Goal: Task Accomplishment & Management: Manage account settings

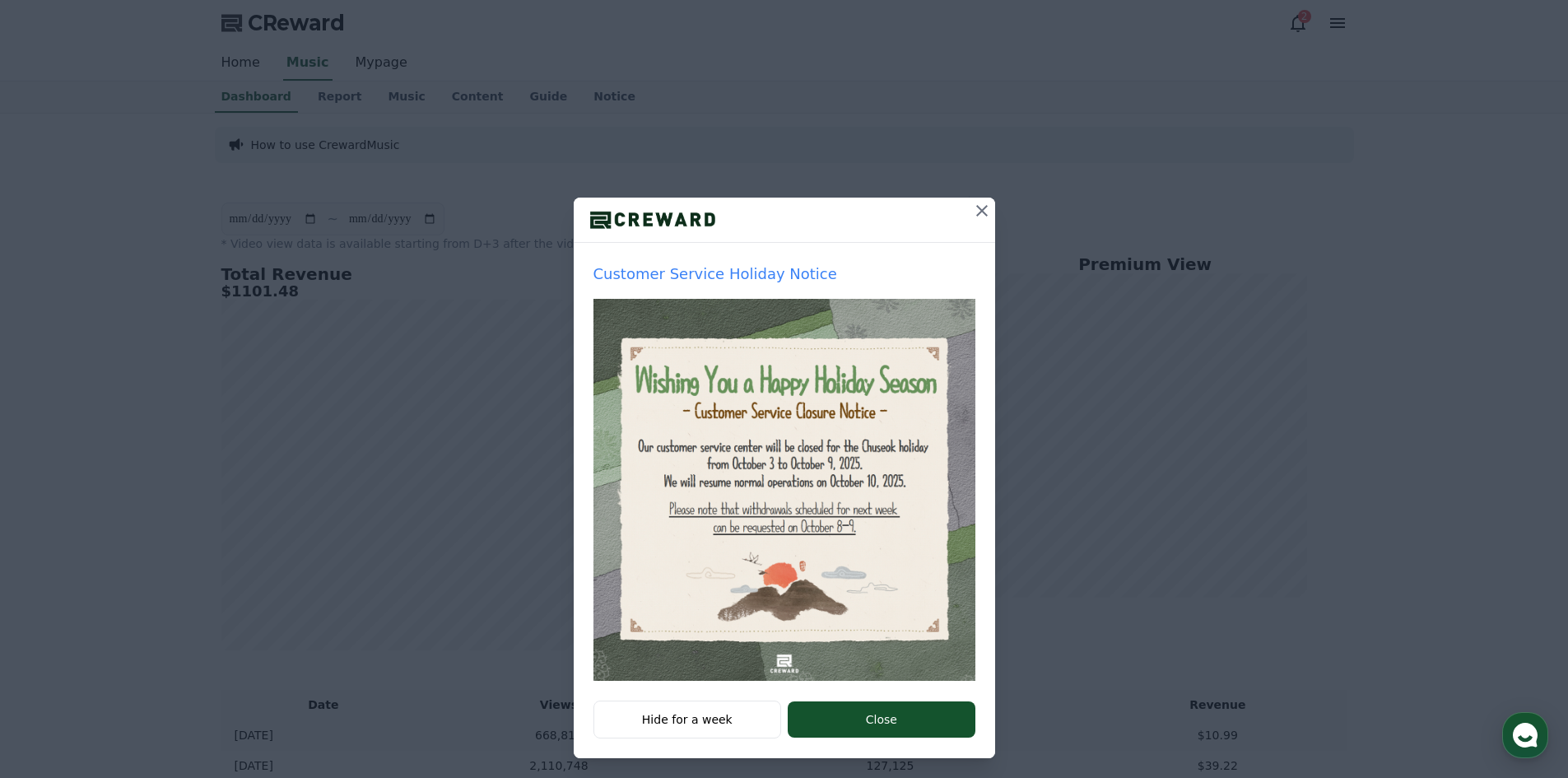
click at [919, 723] on button "Close" at bounding box center [881, 719] width 187 height 36
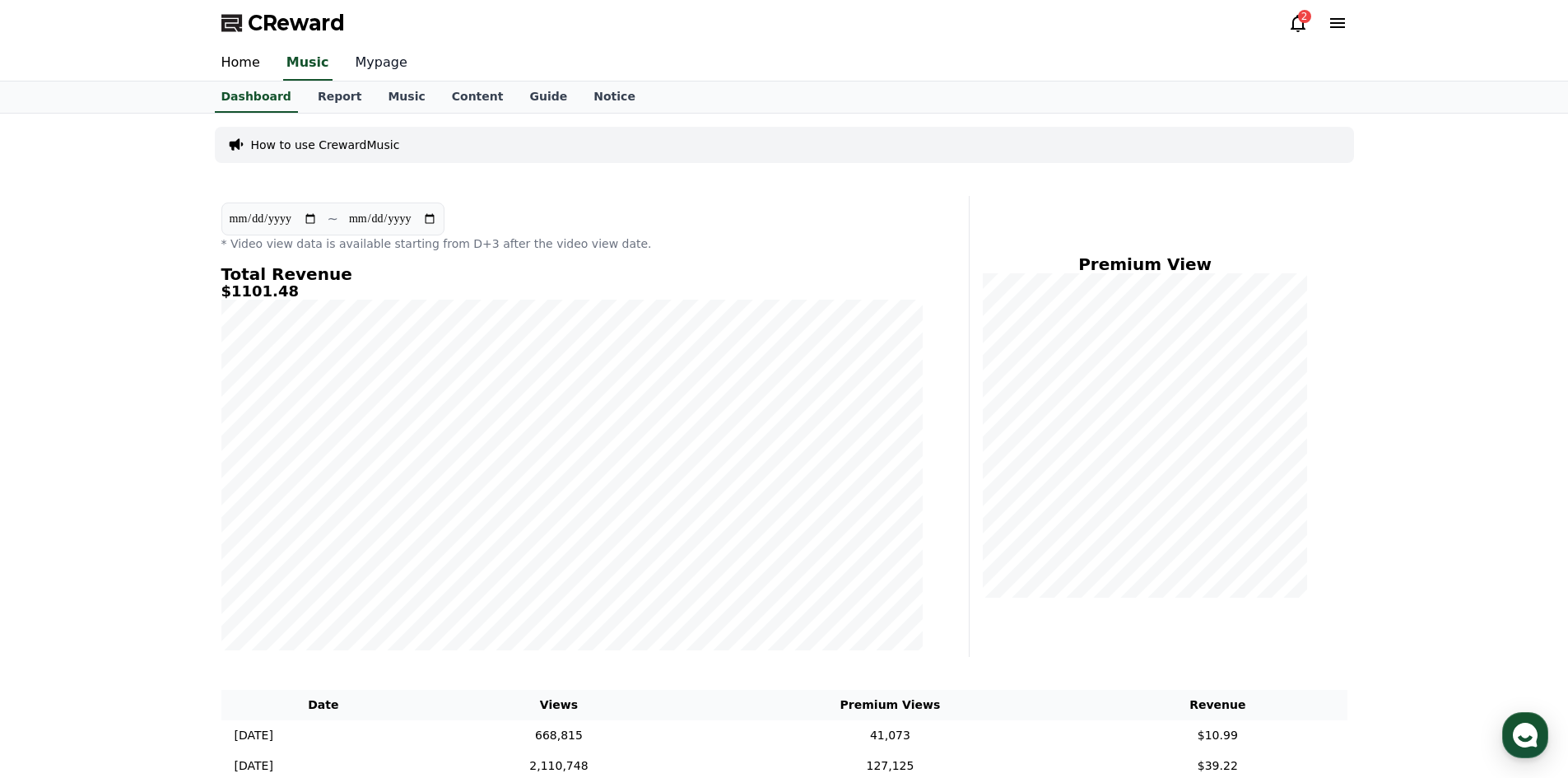
click at [375, 63] on link "Mypage" at bounding box center [381, 63] width 78 height 34
select select "**********"
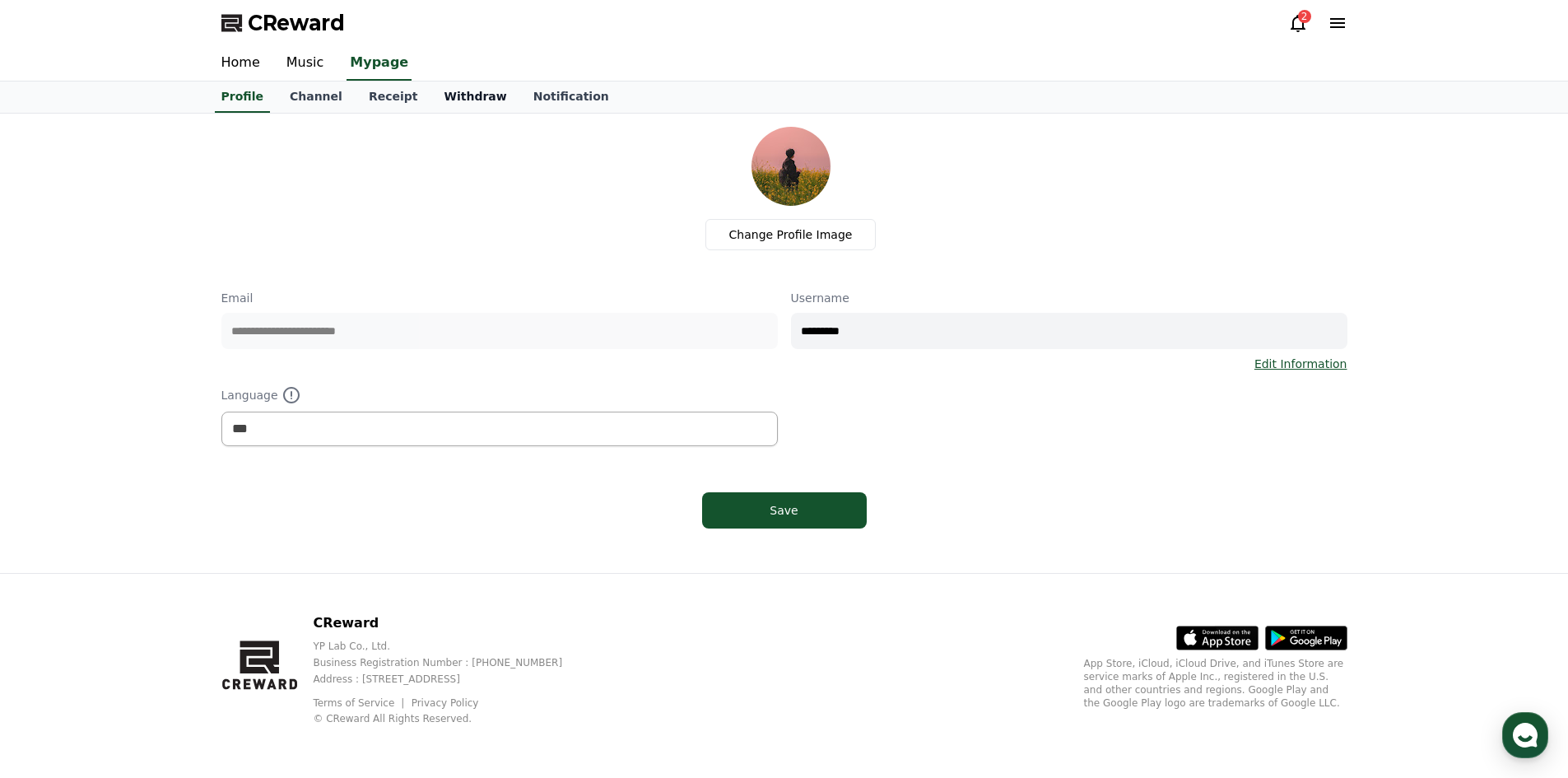
click at [442, 96] on link "Withdraw" at bounding box center [475, 97] width 89 height 31
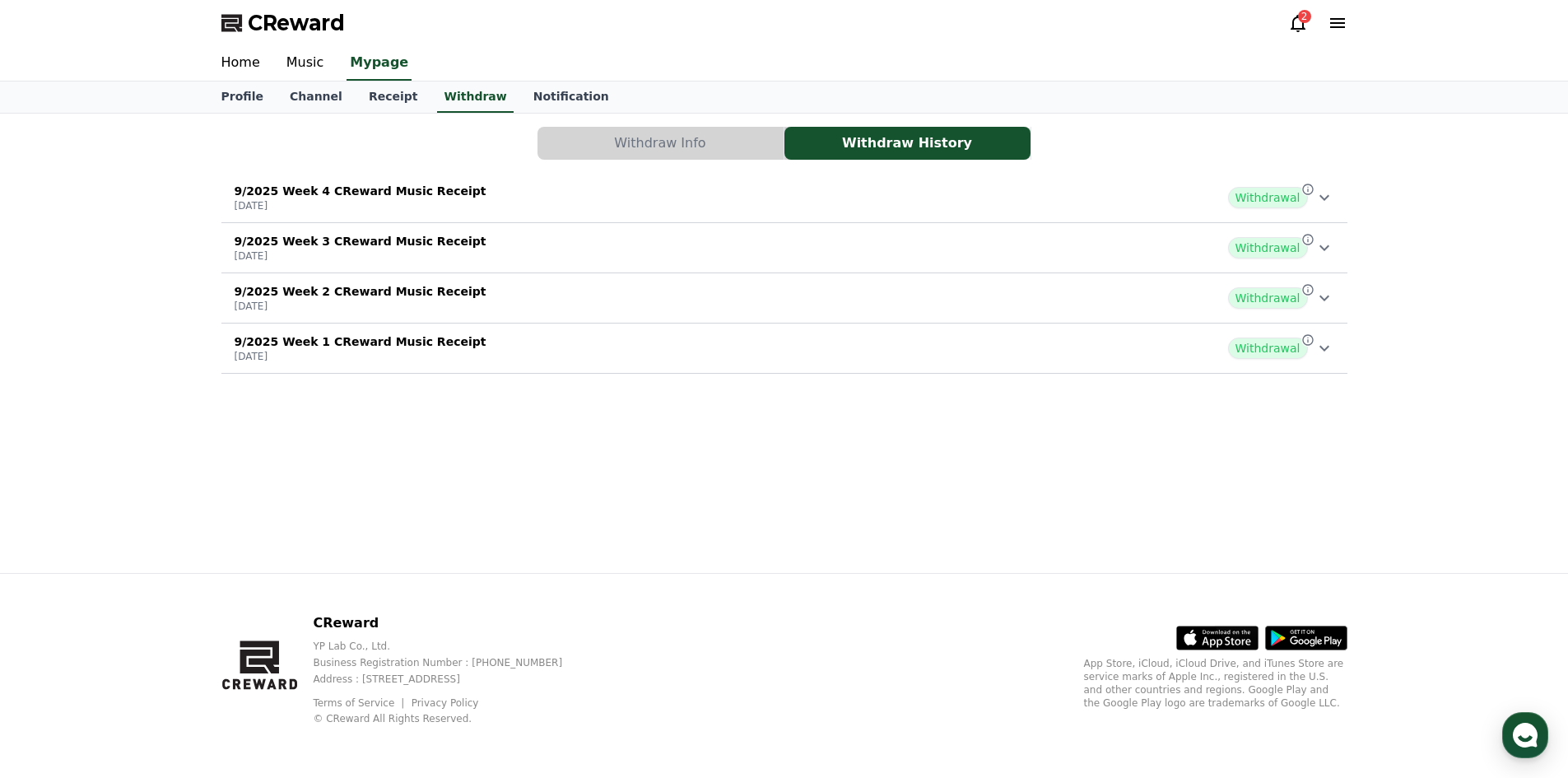
click at [394, 247] on p "9/2025 Week 3 CReward Music Receipt" at bounding box center [360, 240] width 252 height 16
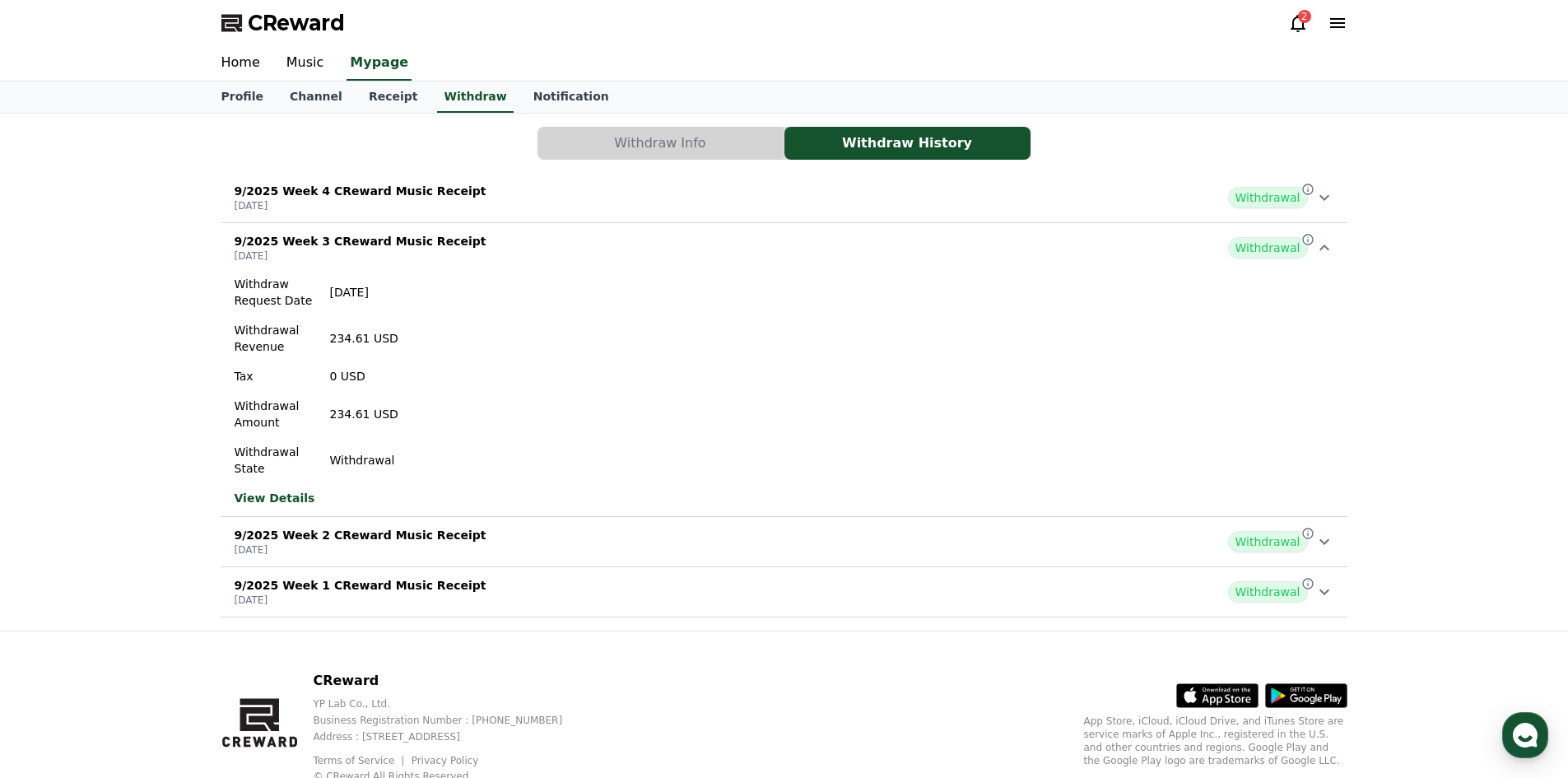
click at [392, 204] on p "[DATE]" at bounding box center [360, 205] width 252 height 13
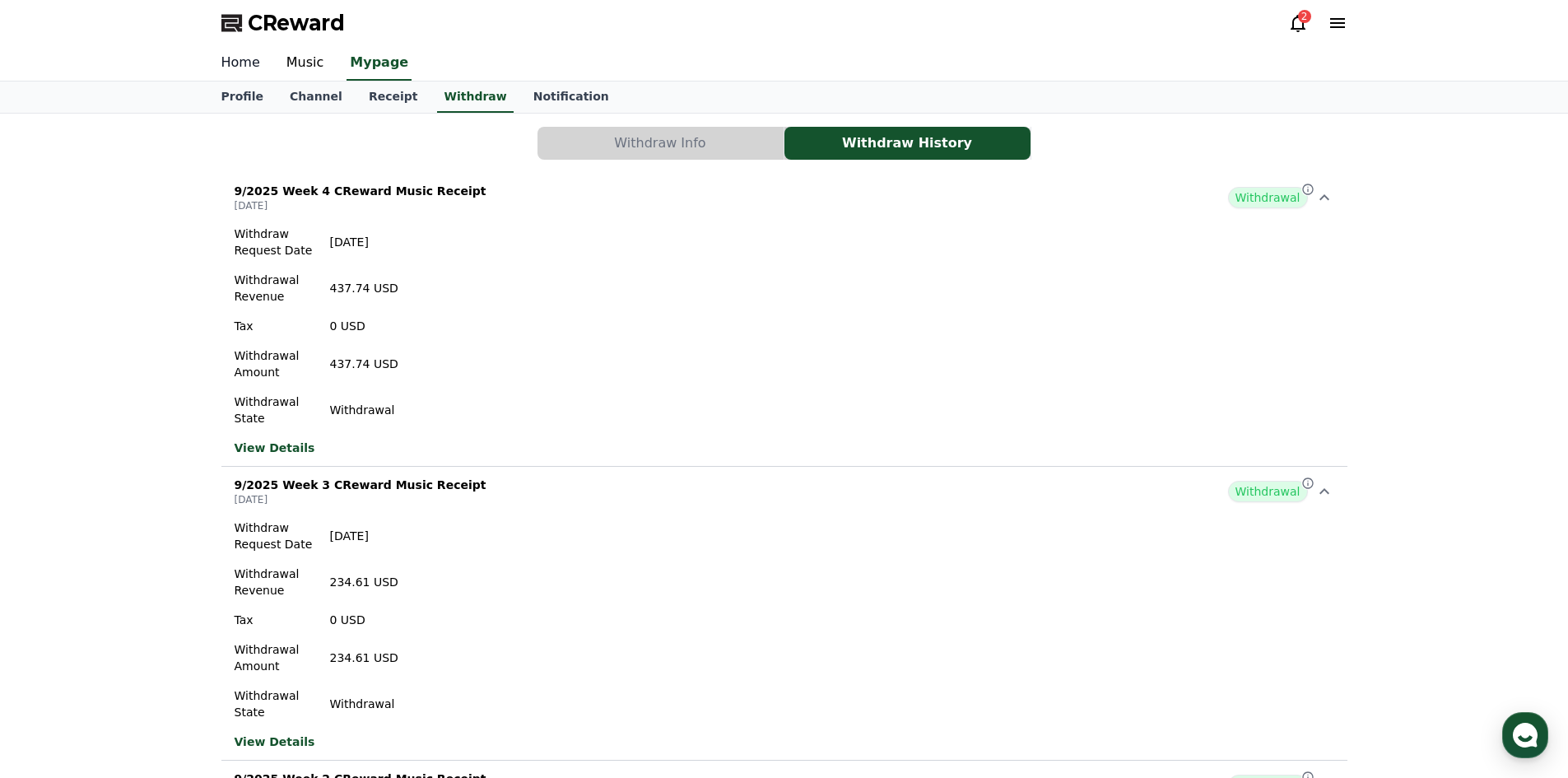
click at [235, 72] on link "Home" at bounding box center [241, 63] width 65 height 34
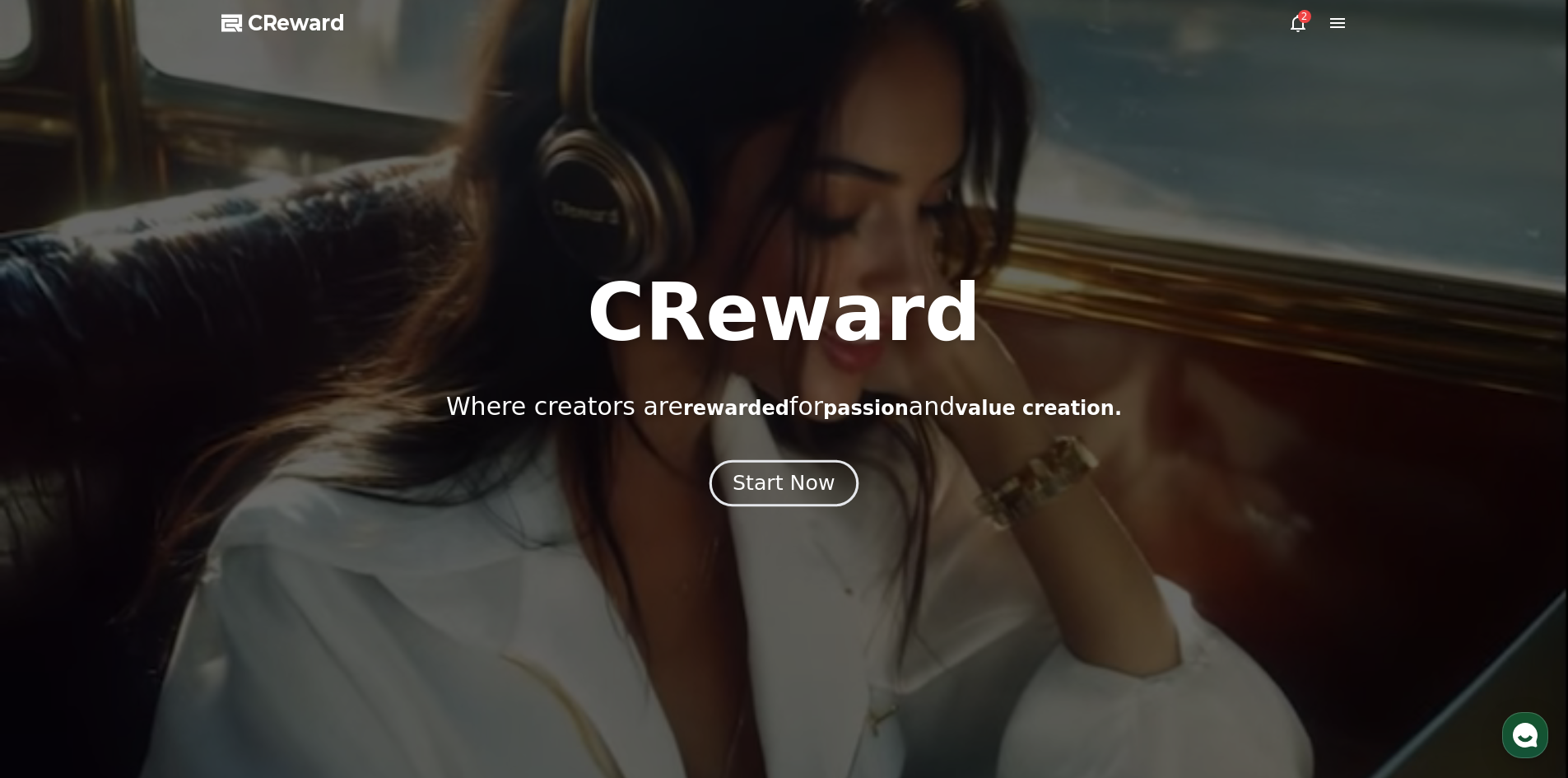
click at [816, 482] on div "Start Now" at bounding box center [784, 482] width 102 height 28
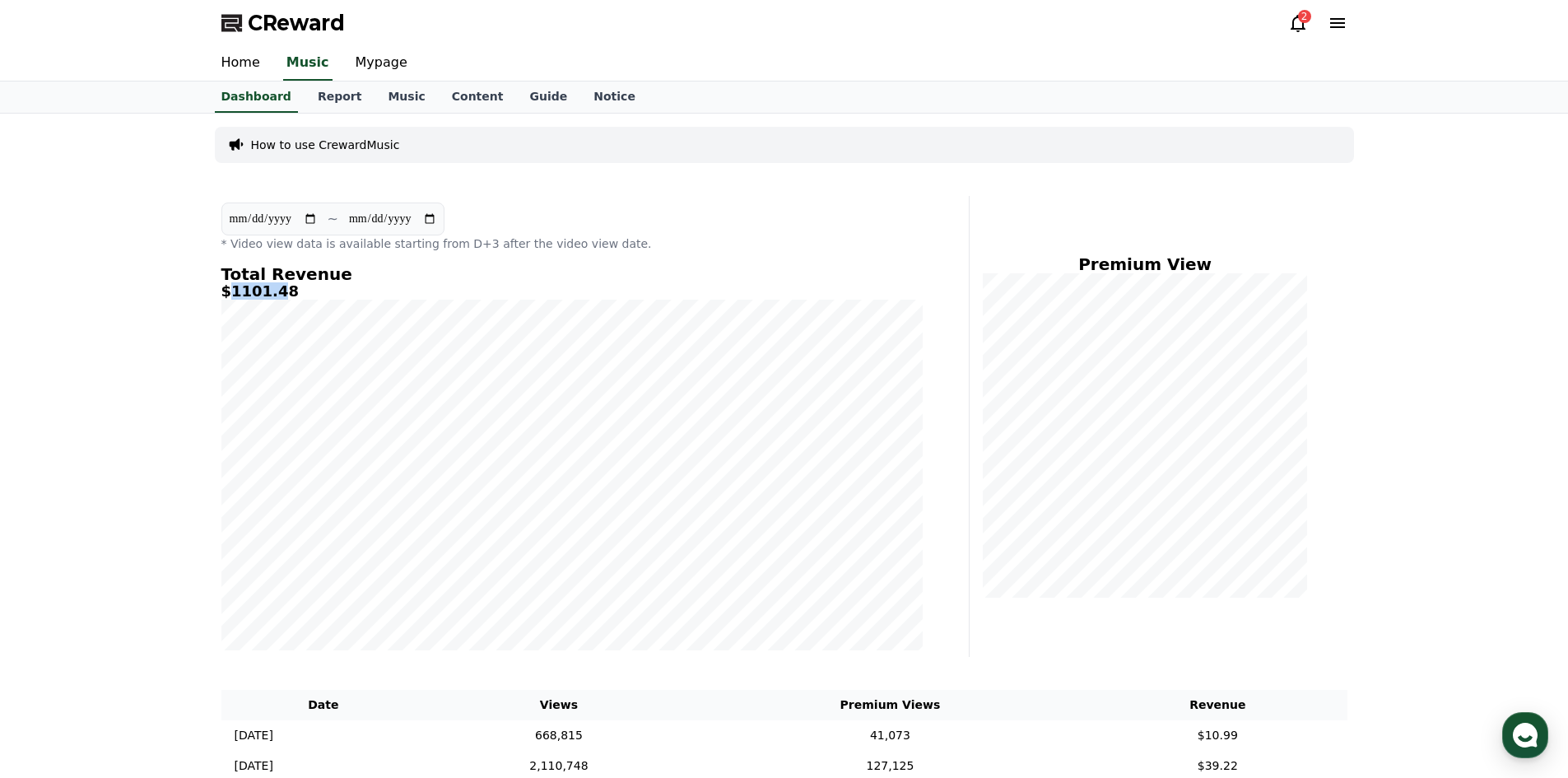
drag, startPoint x: 226, startPoint y: 290, endPoint x: 276, endPoint y: 290, distance: 50.0
click at [276, 290] on h5 "$1101.48" at bounding box center [572, 291] width 702 height 16
click at [368, 69] on link "Mypage" at bounding box center [381, 63] width 78 height 34
select select "**********"
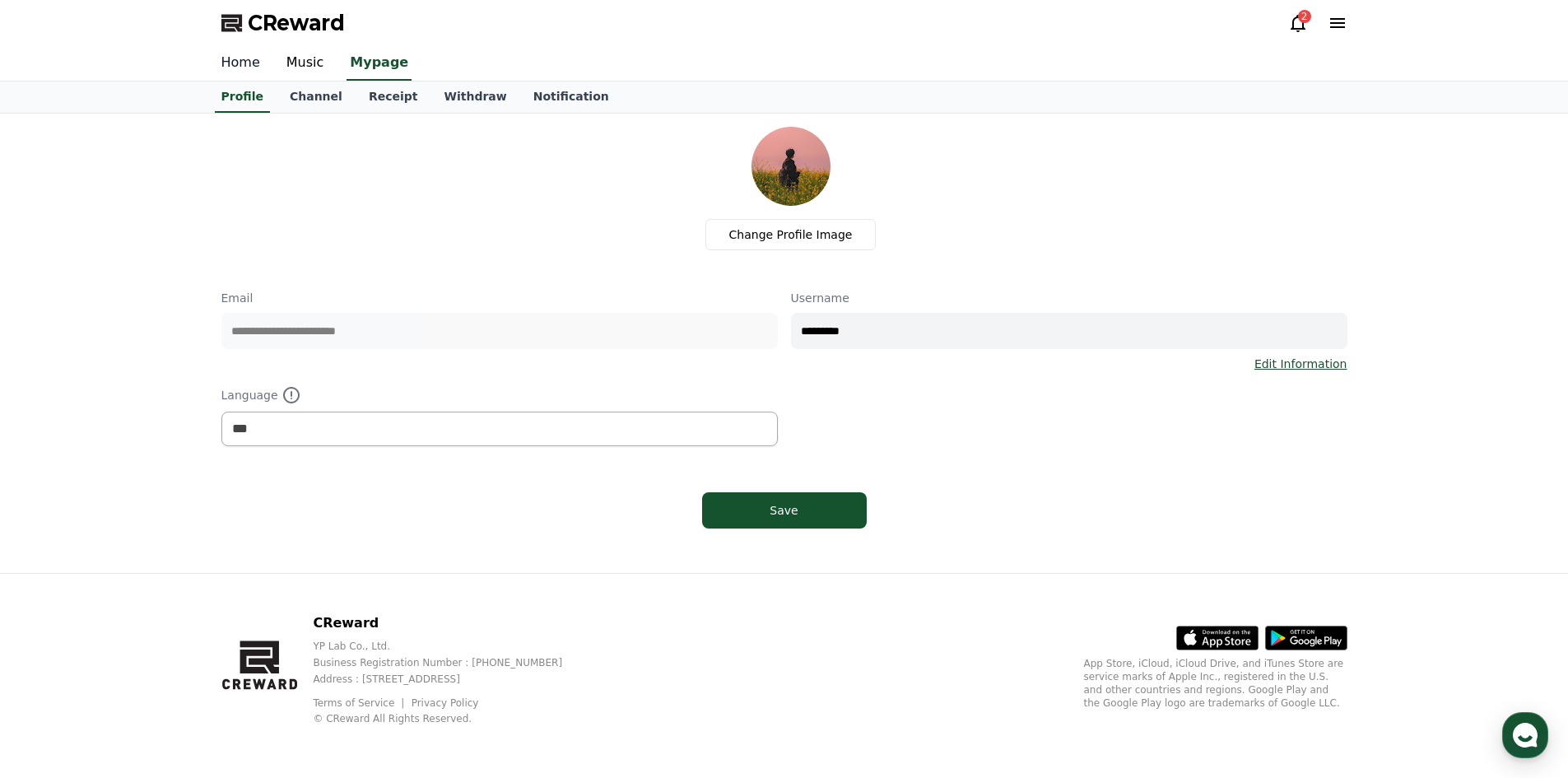
click at [246, 64] on link "Home" at bounding box center [241, 63] width 65 height 34
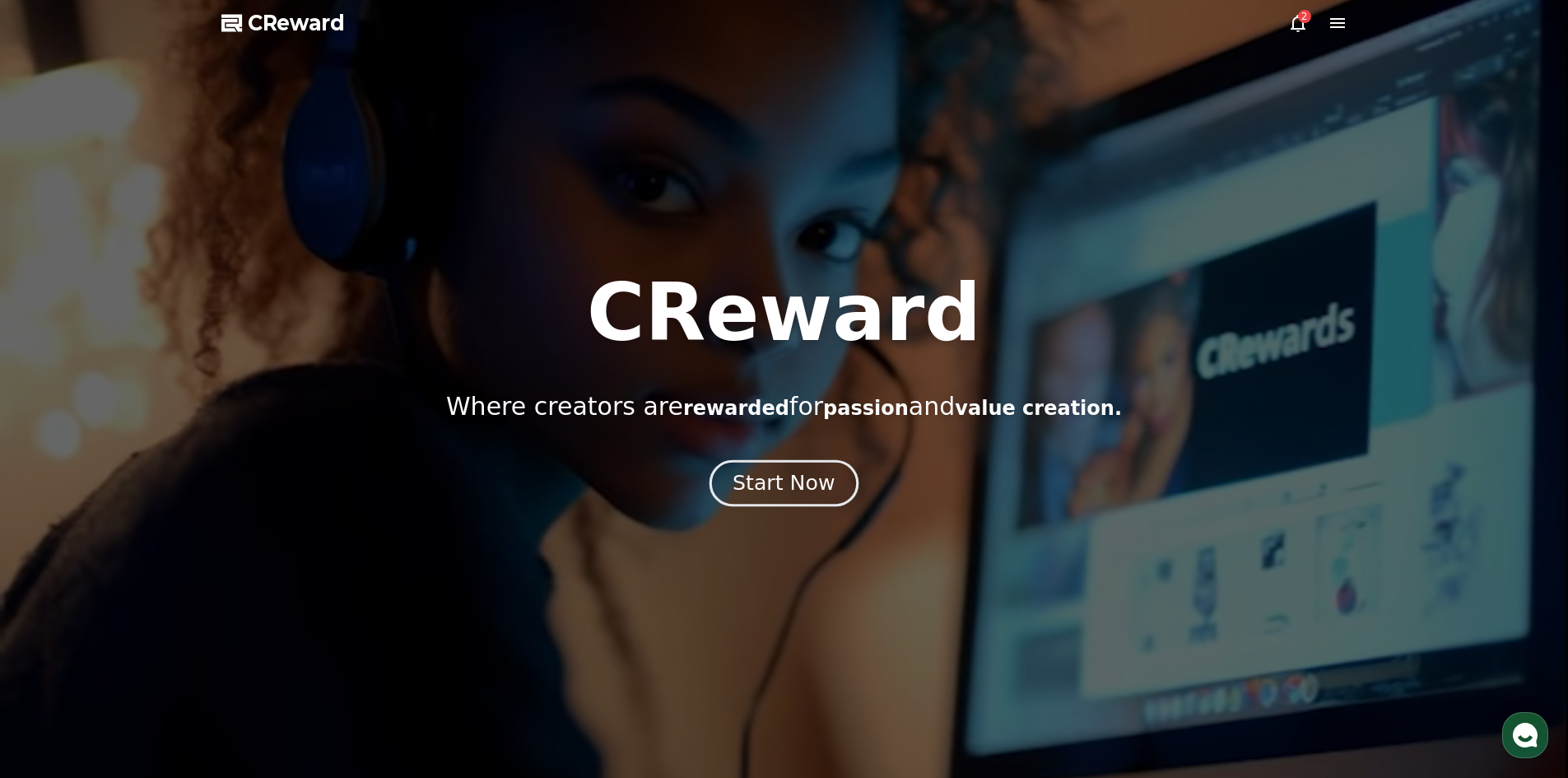
click at [798, 470] on div "Start Now" at bounding box center [784, 482] width 102 height 28
